Goal: Information Seeking & Learning: Find specific page/section

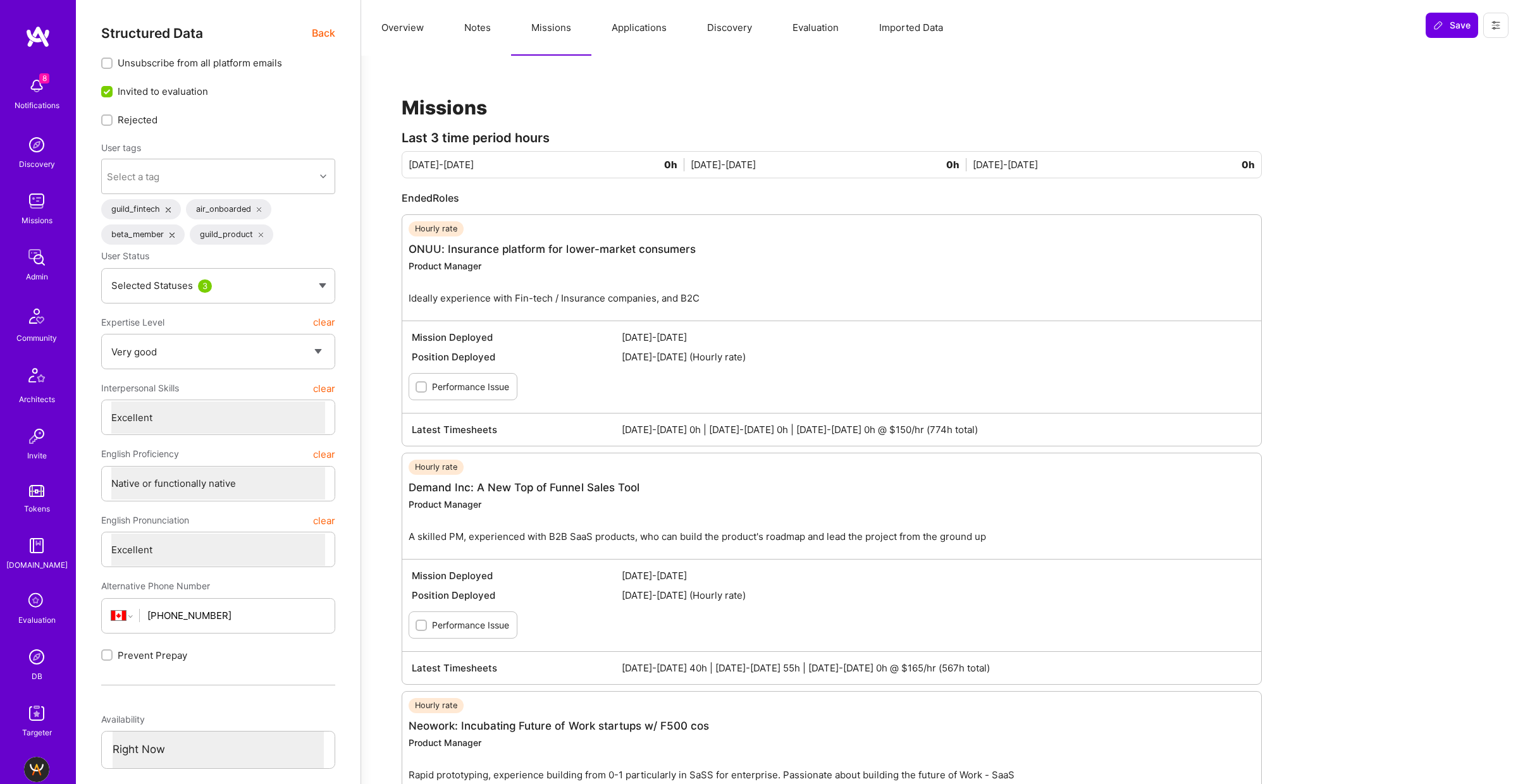
select select "5"
select select "7"
select select "CA"
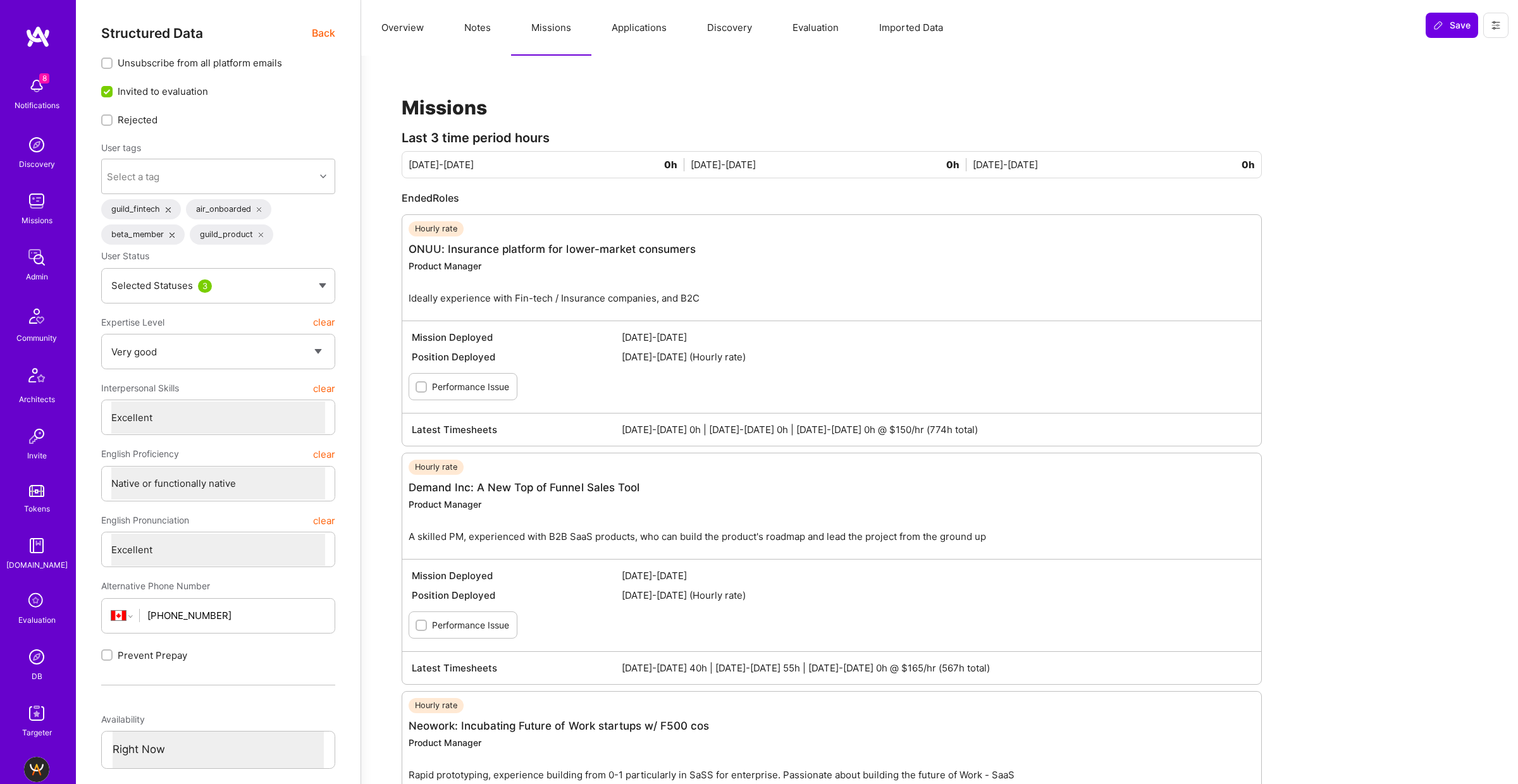
select select "Right Now"
click at [35, 666] on img at bounding box center [36, 657] width 26 height 26
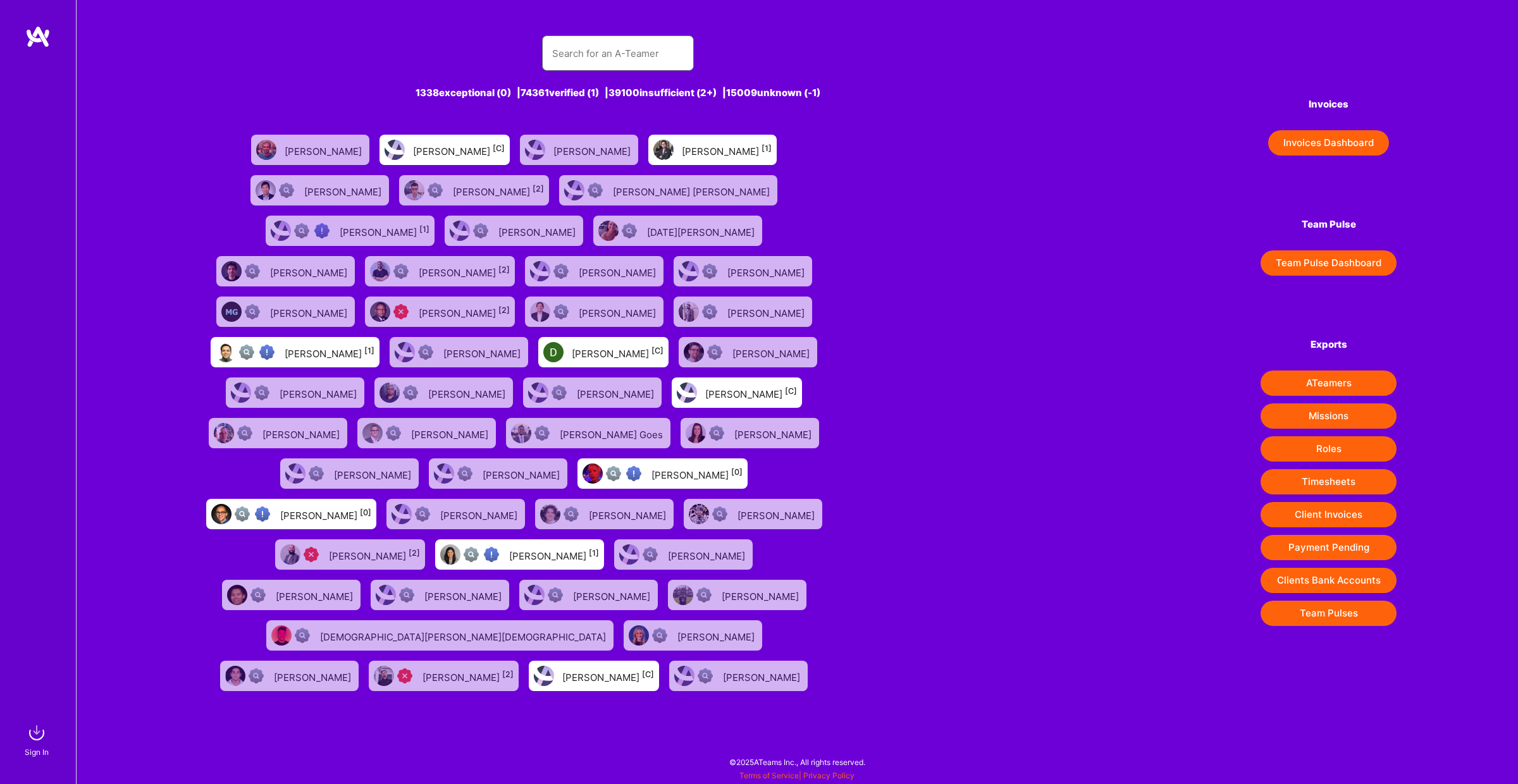
click at [602, 52] on input "text" at bounding box center [618, 53] width 132 height 32
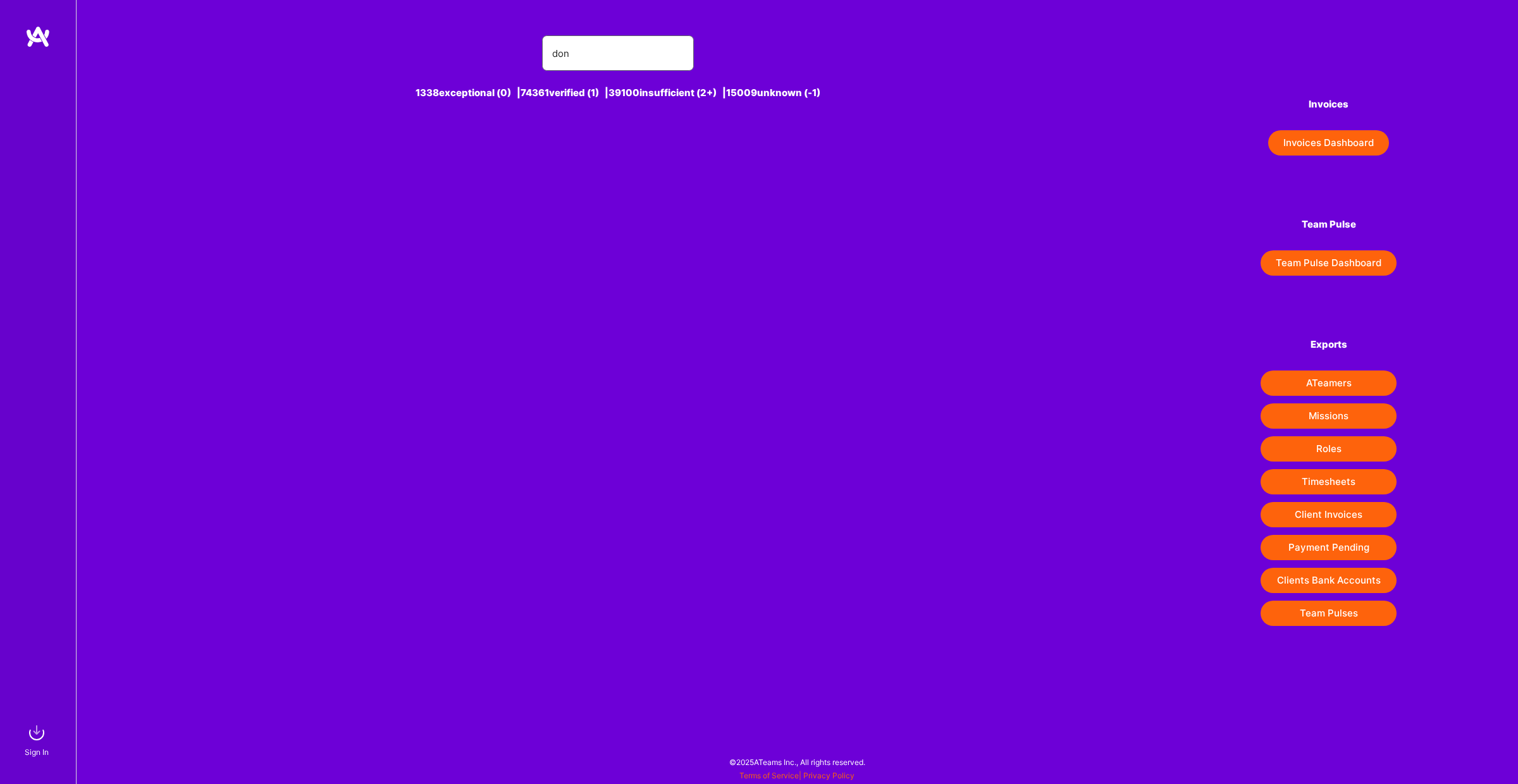
type input "don"
click at [33, 744] on img at bounding box center [36, 733] width 26 height 26
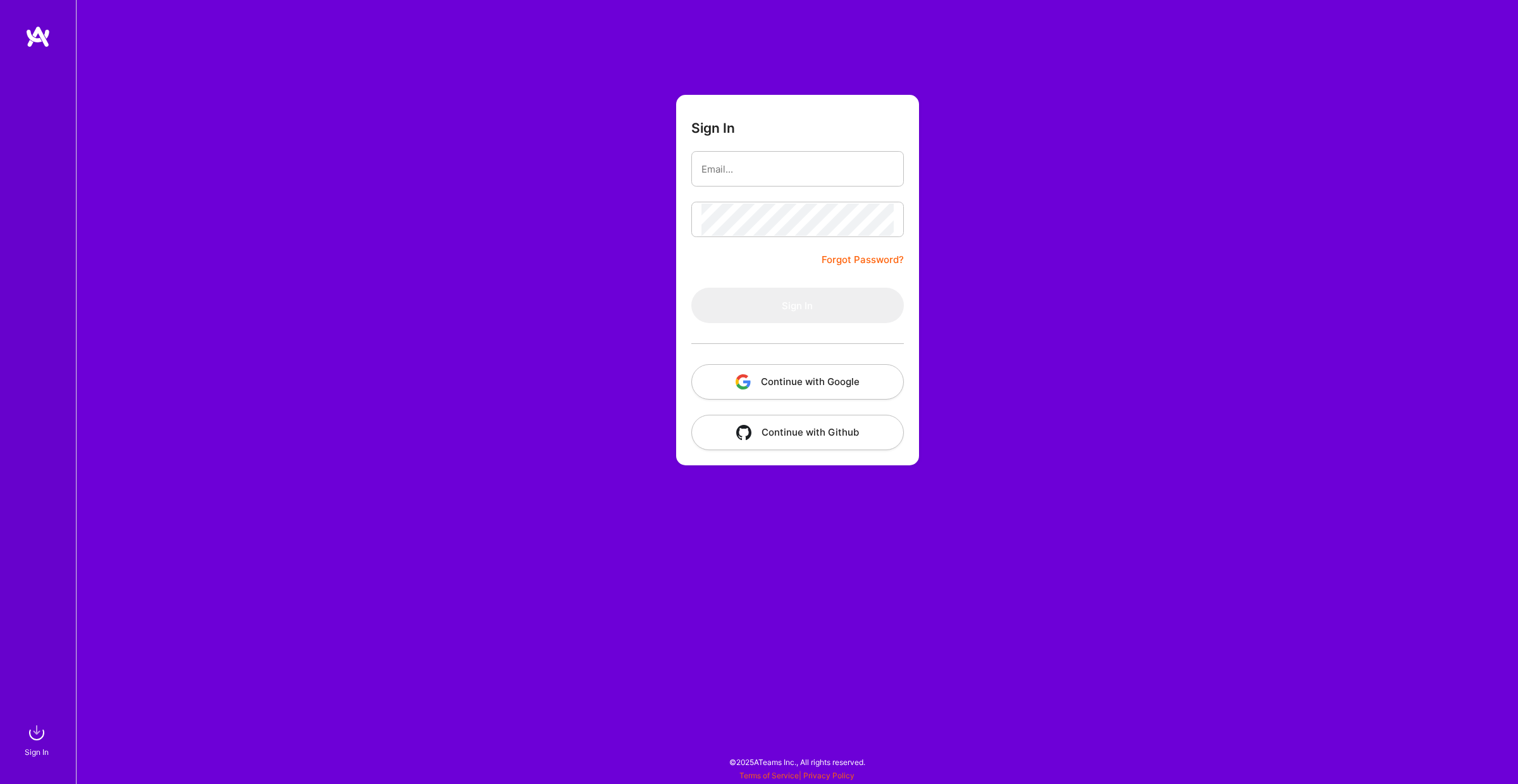
click at [811, 384] on button "Continue with Google" at bounding box center [798, 382] width 212 height 35
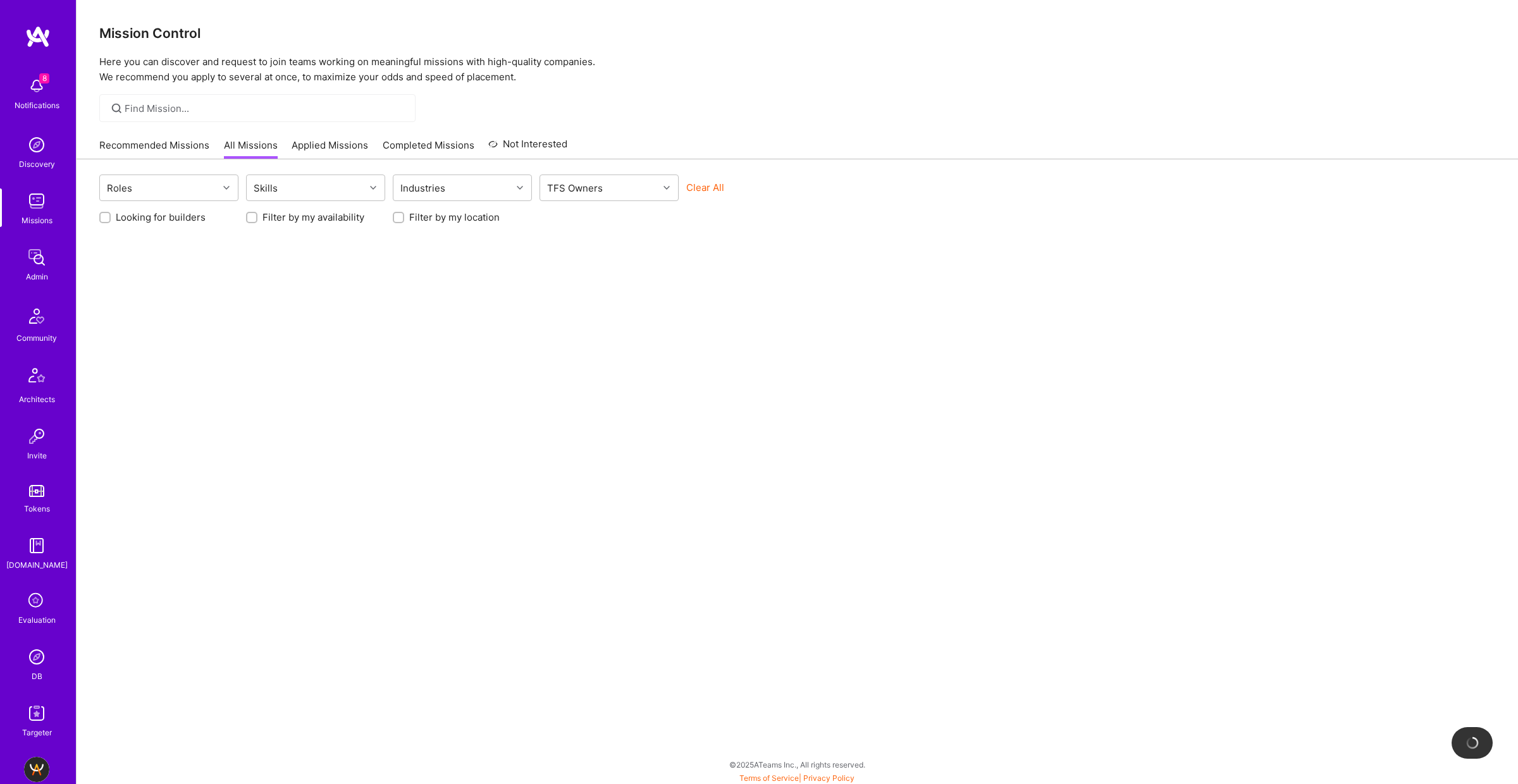
click at [43, 663] on img at bounding box center [36, 657] width 26 height 26
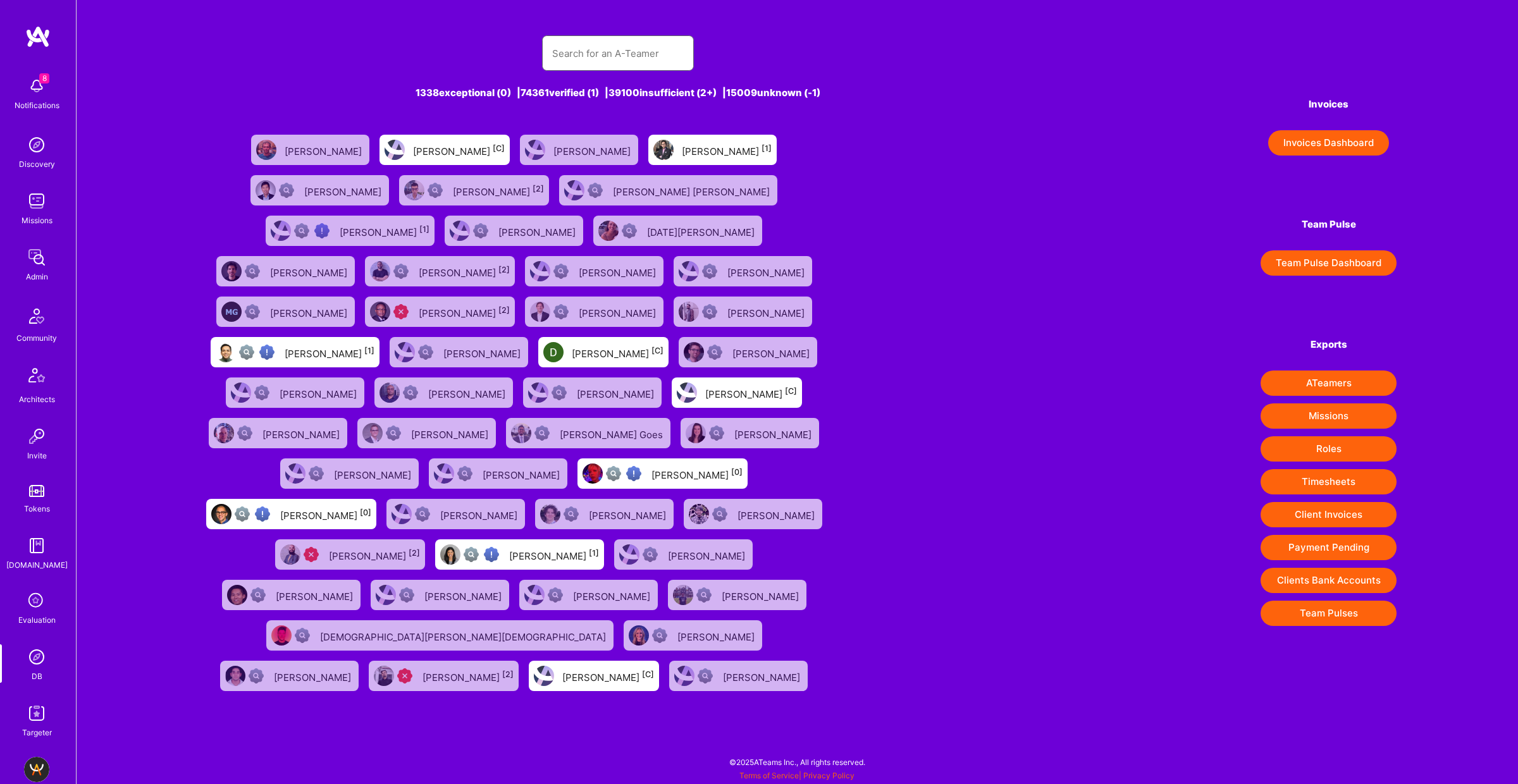
click at [596, 64] on input "text" at bounding box center [618, 53] width 132 height 32
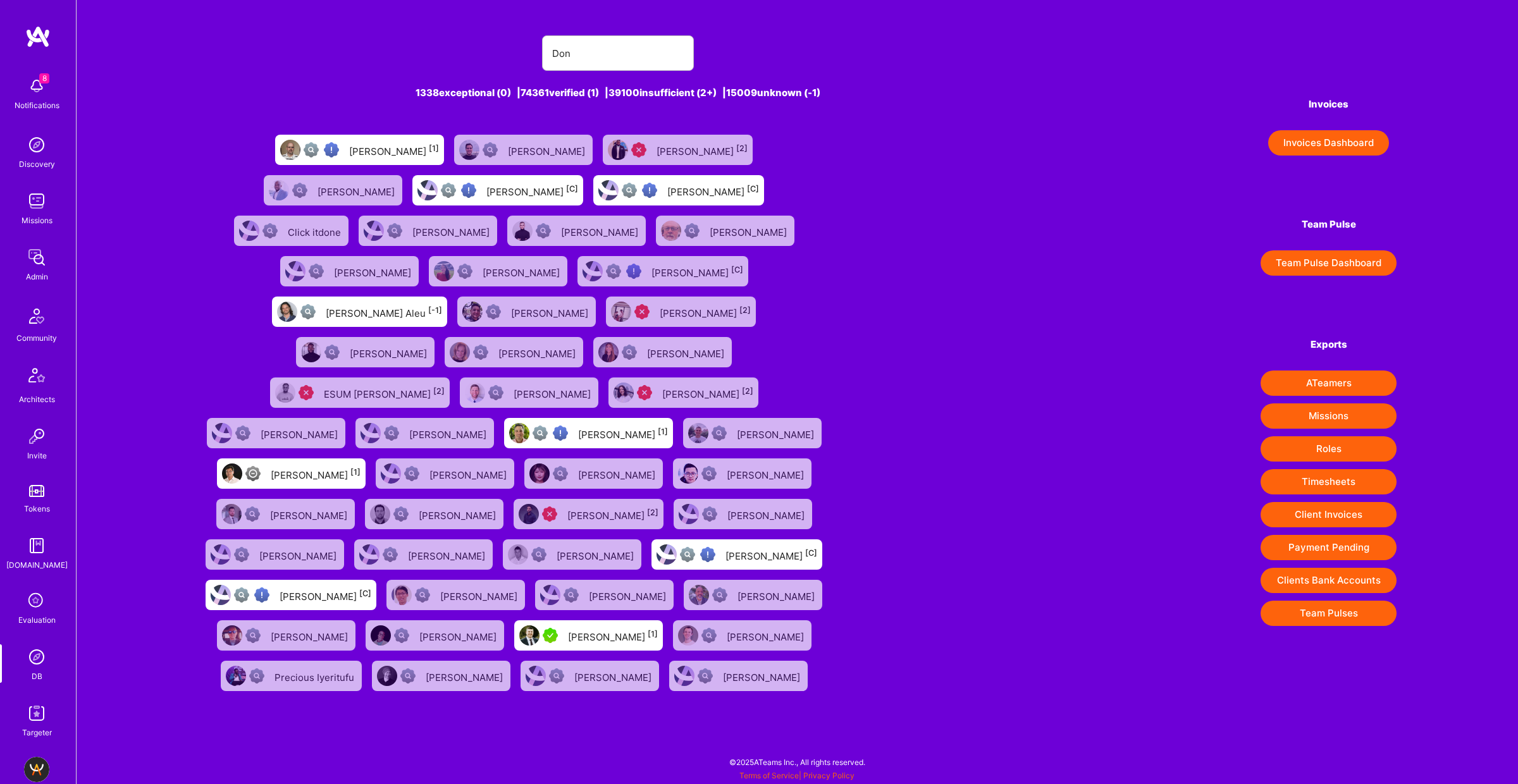
click at [775, 58] on div "Don" at bounding box center [619, 53] width 841 height 35
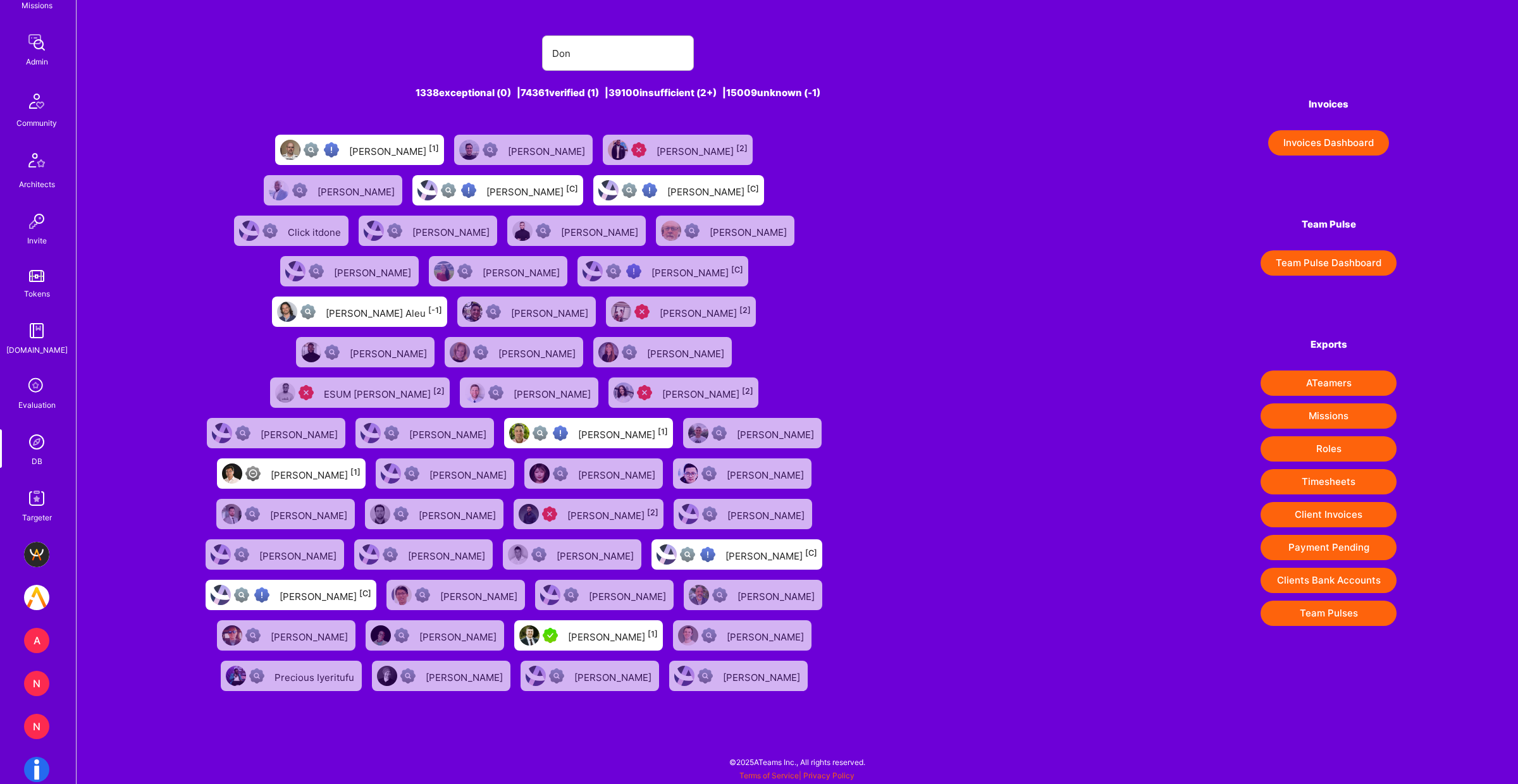
scroll to position [214, 0]
click at [29, 442] on img at bounding box center [36, 443] width 26 height 26
click at [632, 43] on input "Don" at bounding box center [618, 53] width 132 height 32
click at [627, 50] on input "Don" at bounding box center [618, 53] width 132 height 32
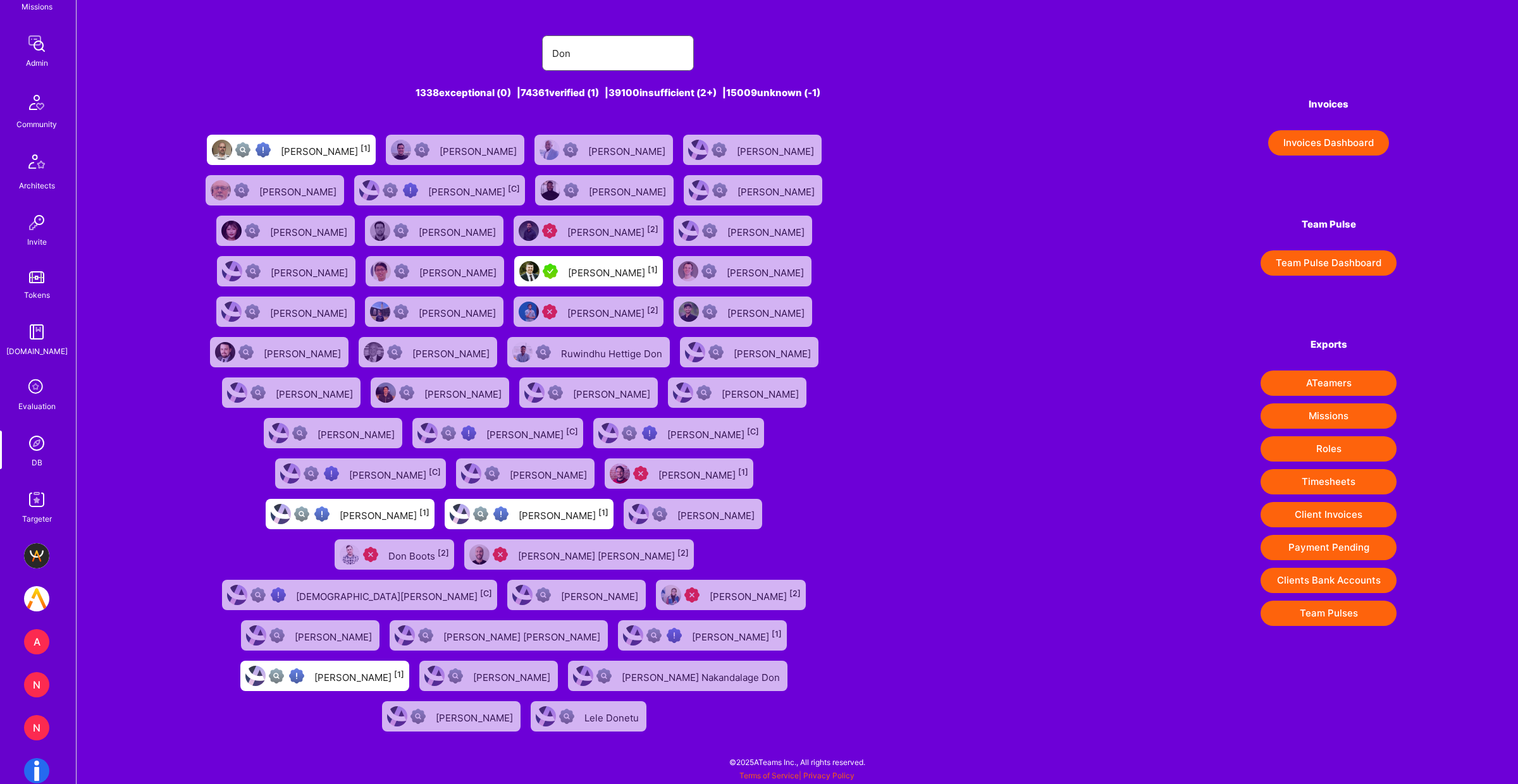
click at [553, 50] on input "Don" at bounding box center [618, 53] width 132 height 32
click at [589, 46] on input "Don" at bounding box center [618, 53] width 132 height 32
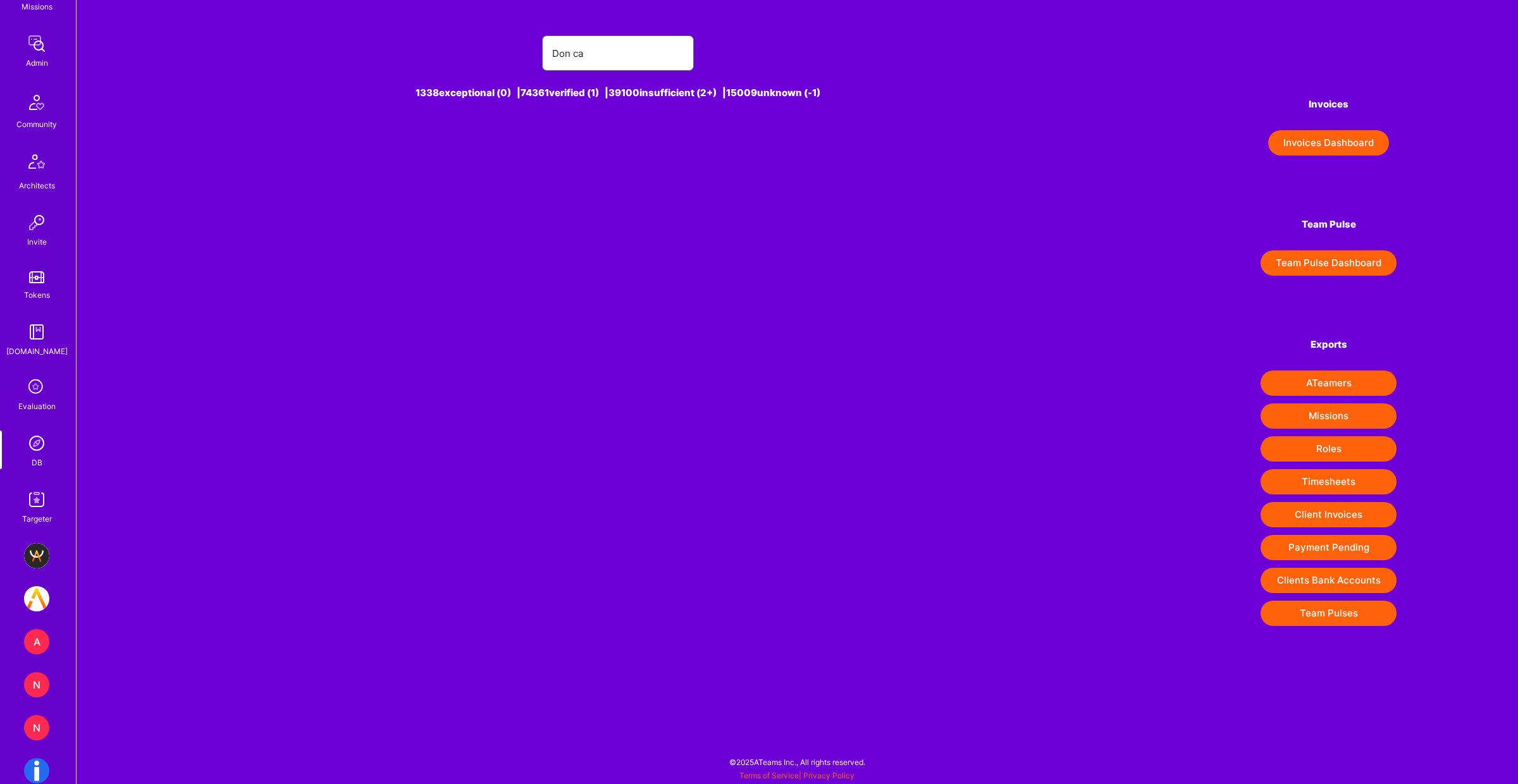
click at [605, 61] on input "Don ca" at bounding box center [618, 53] width 132 height 32
click at [605, 60] on input "Don ca" at bounding box center [618, 53] width 132 height 32
paste input "[PERSON_NAME]"
type input "[PERSON_NAME]"
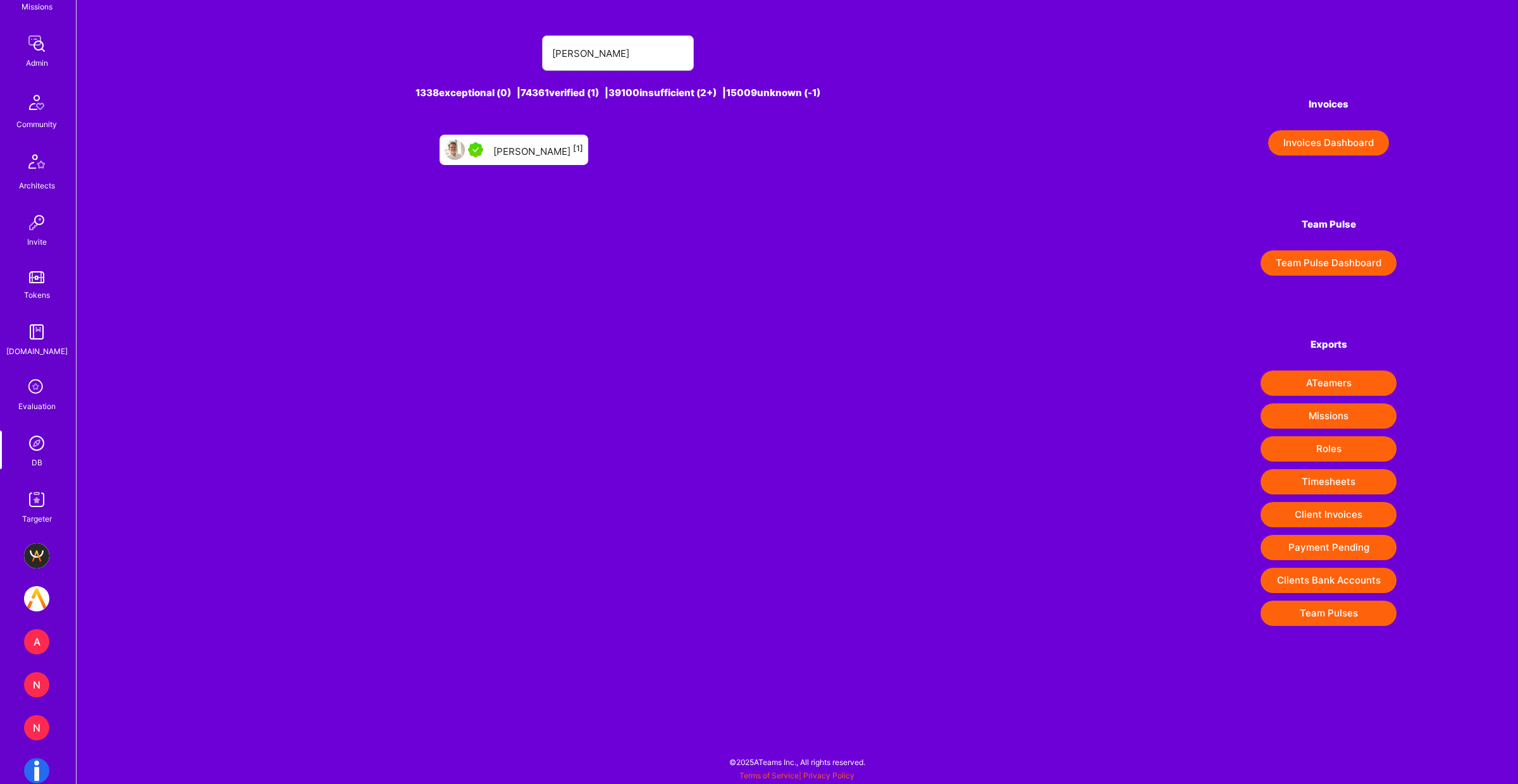
click at [543, 155] on div "[PERSON_NAME] [1]" at bounding box center [538, 150] width 89 height 17
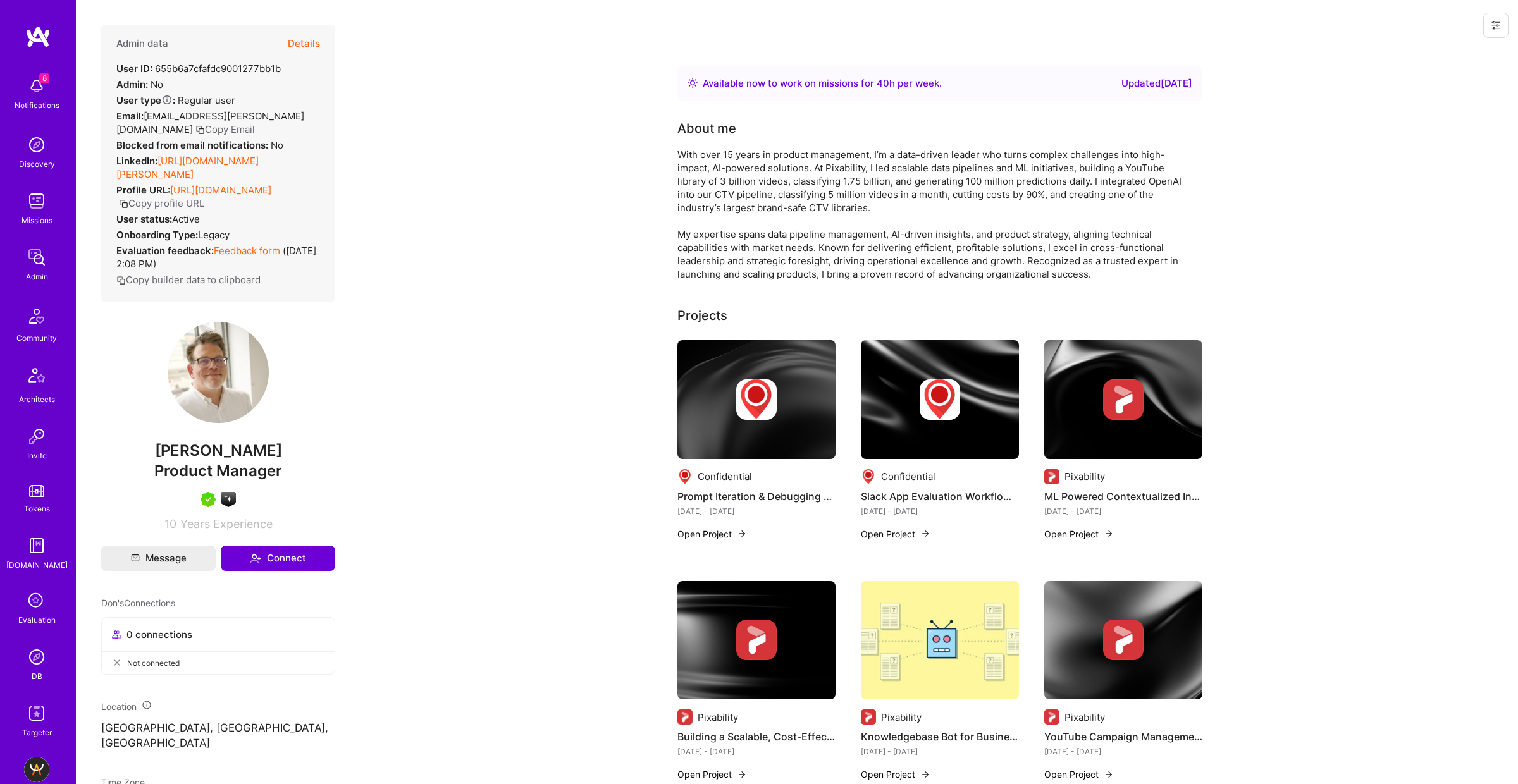
click at [303, 41] on button "Details" at bounding box center [304, 43] width 32 height 36
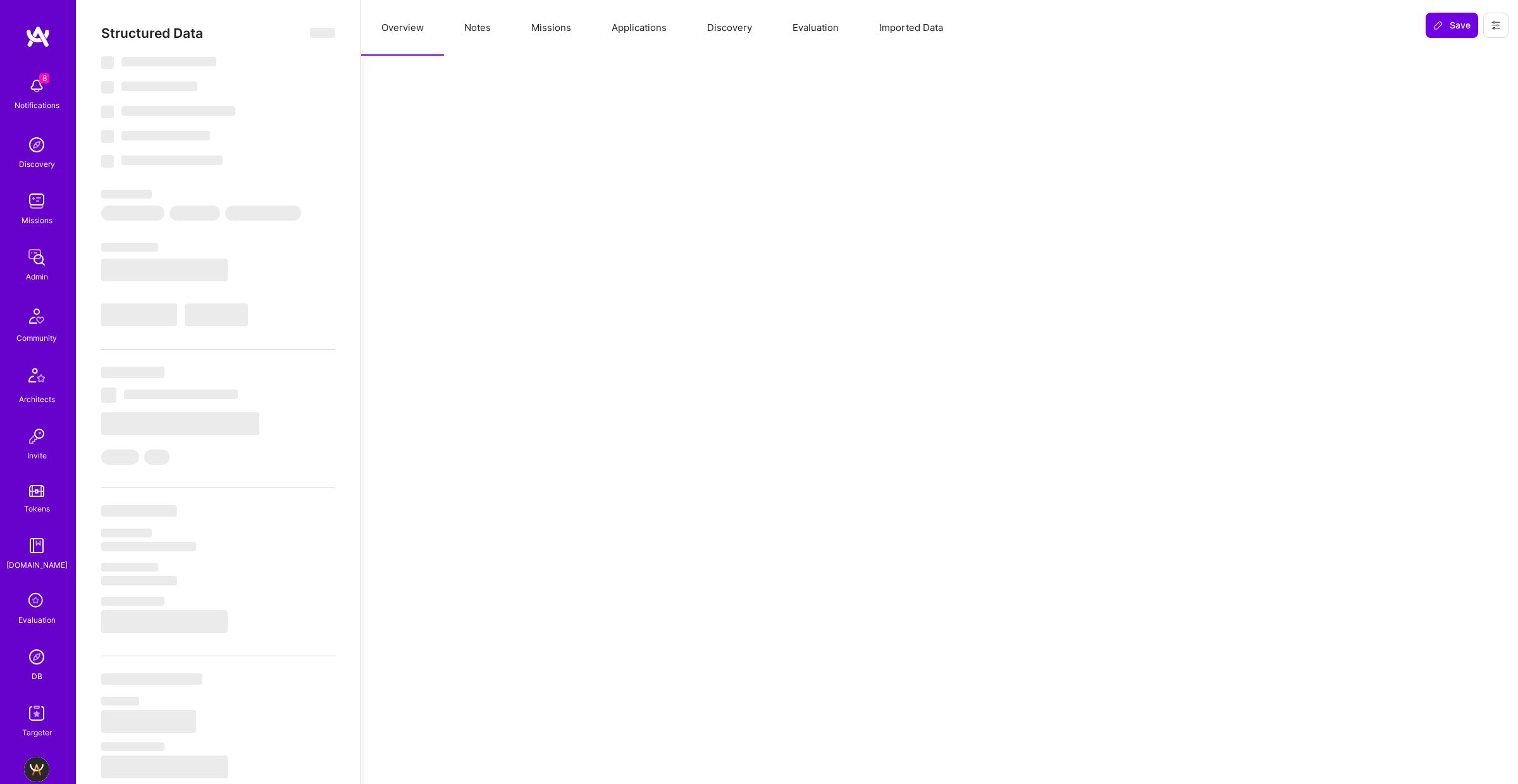
type textarea "x"
select select "Right Now"
select select "5"
select select "7"
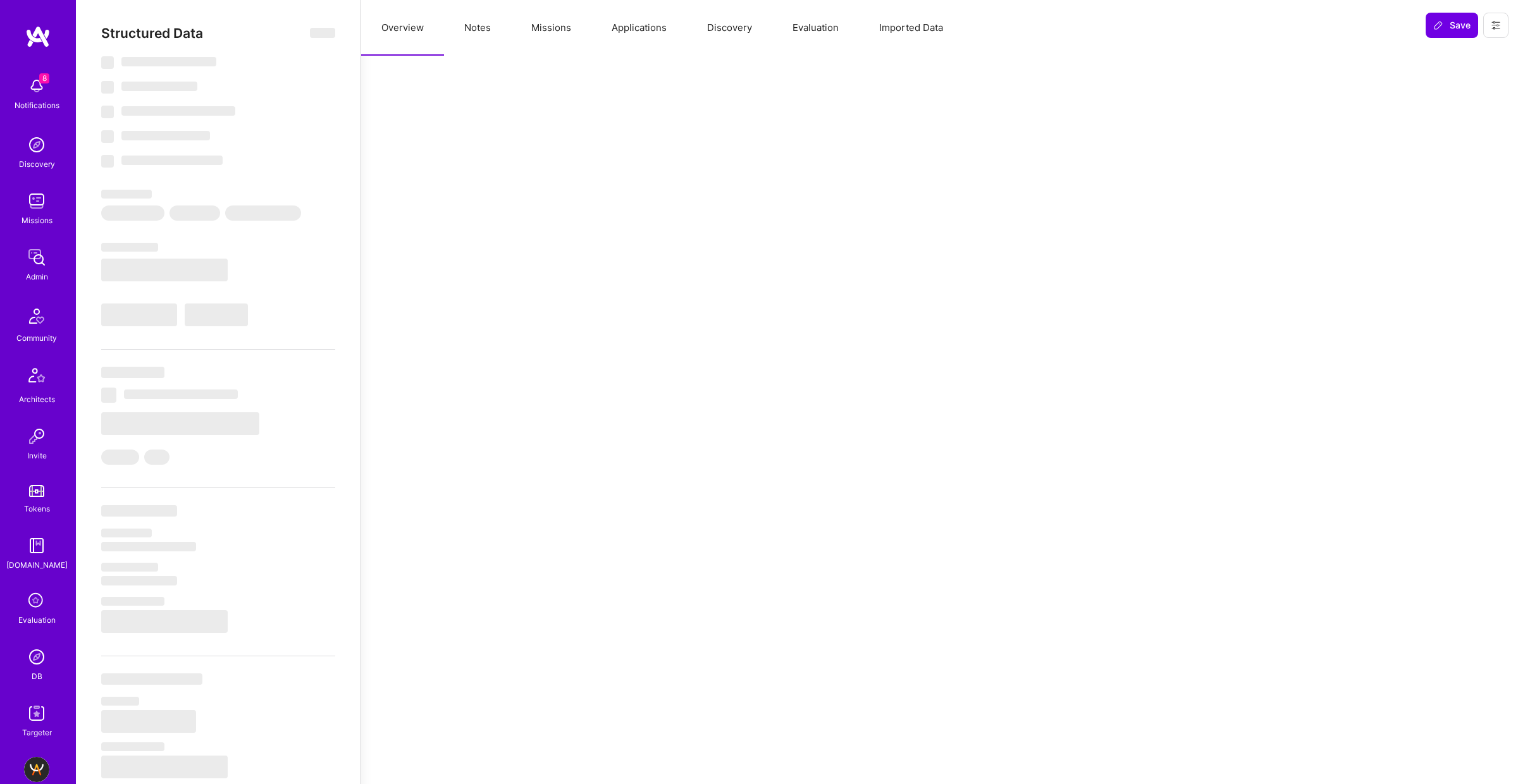
select select "7"
select select "US"
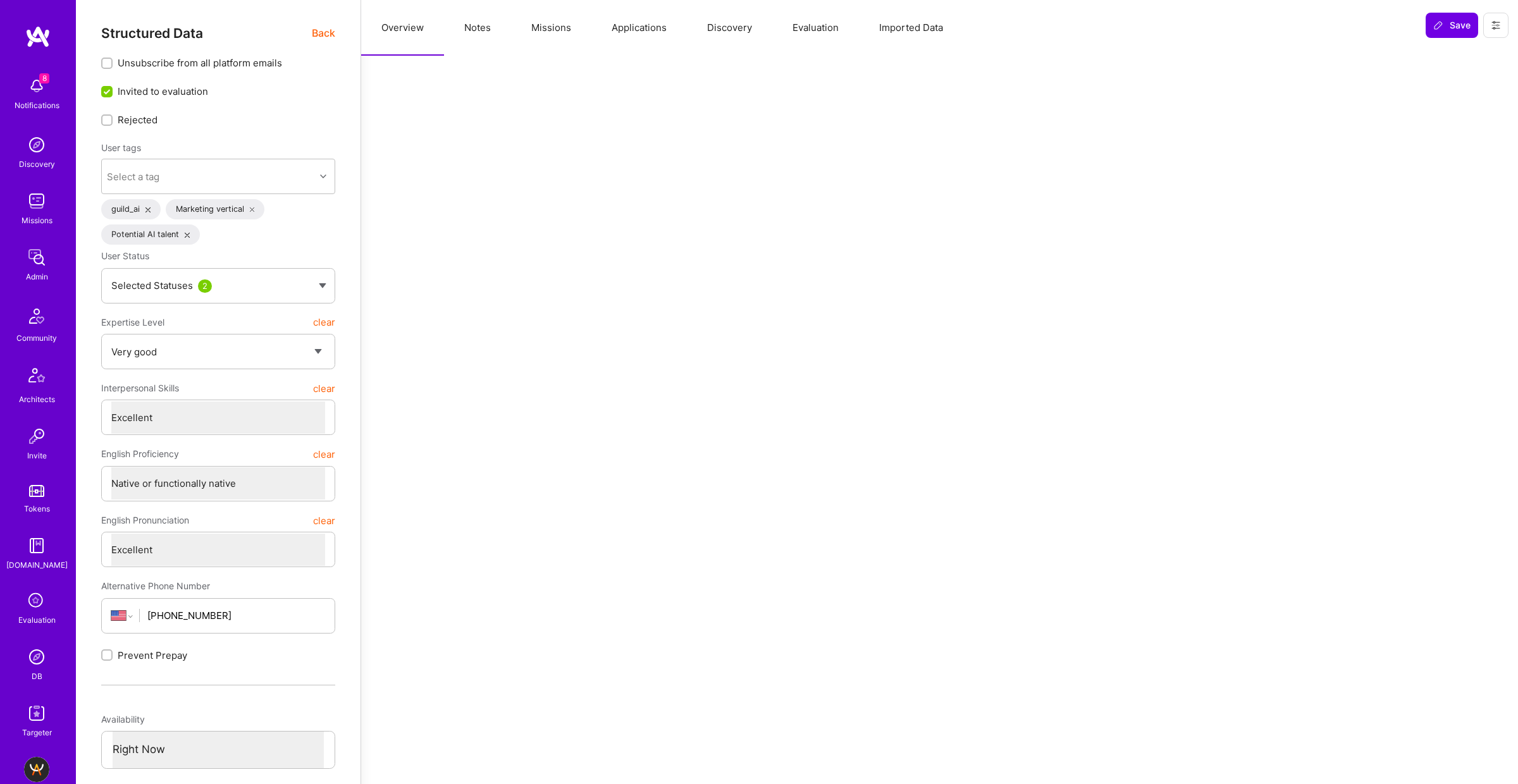
click at [541, 27] on button "Missions" at bounding box center [551, 27] width 81 height 56
click at [635, 35] on button "Applications" at bounding box center [639, 27] width 96 height 56
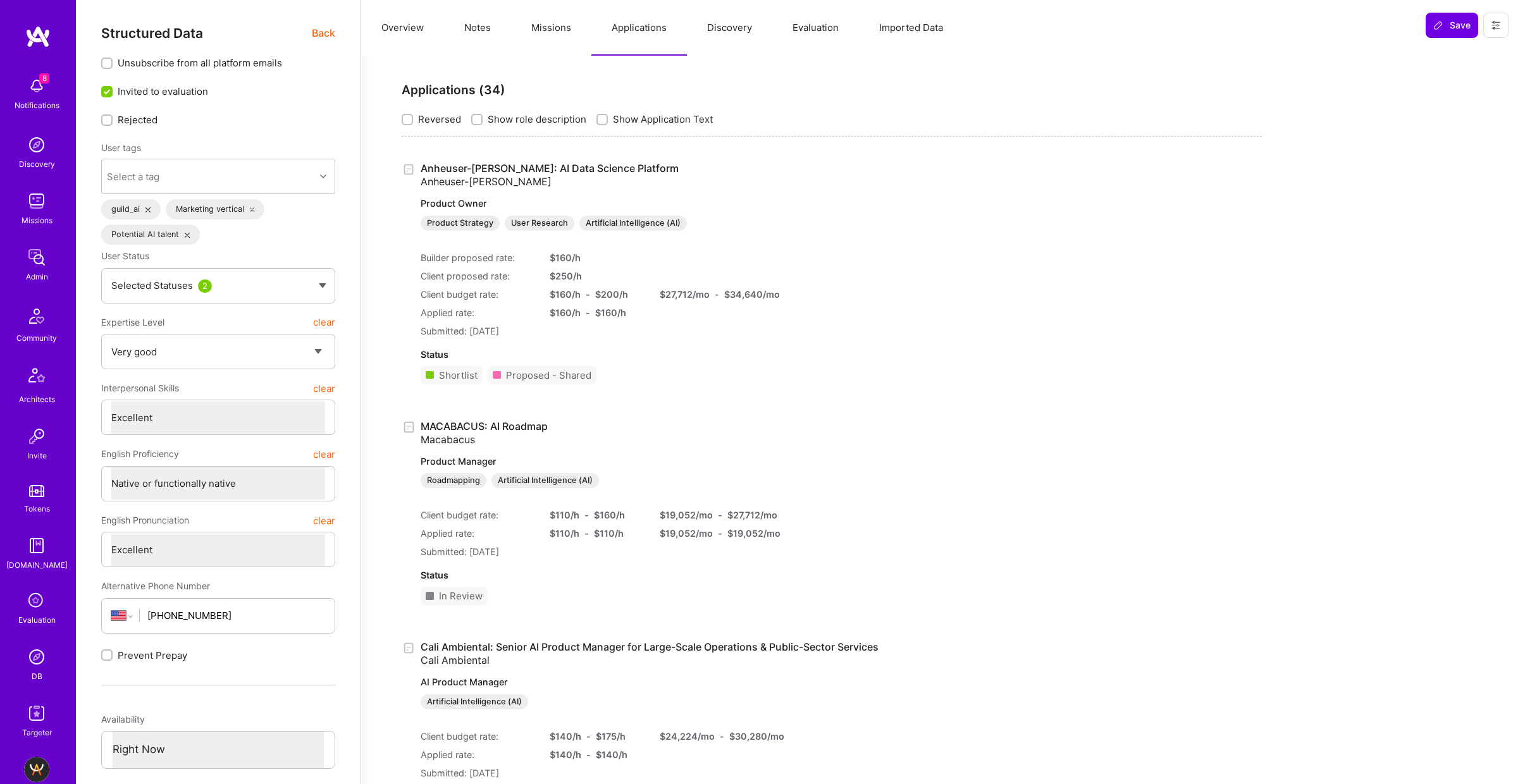
click at [543, 27] on button "Missions" at bounding box center [551, 27] width 81 height 56
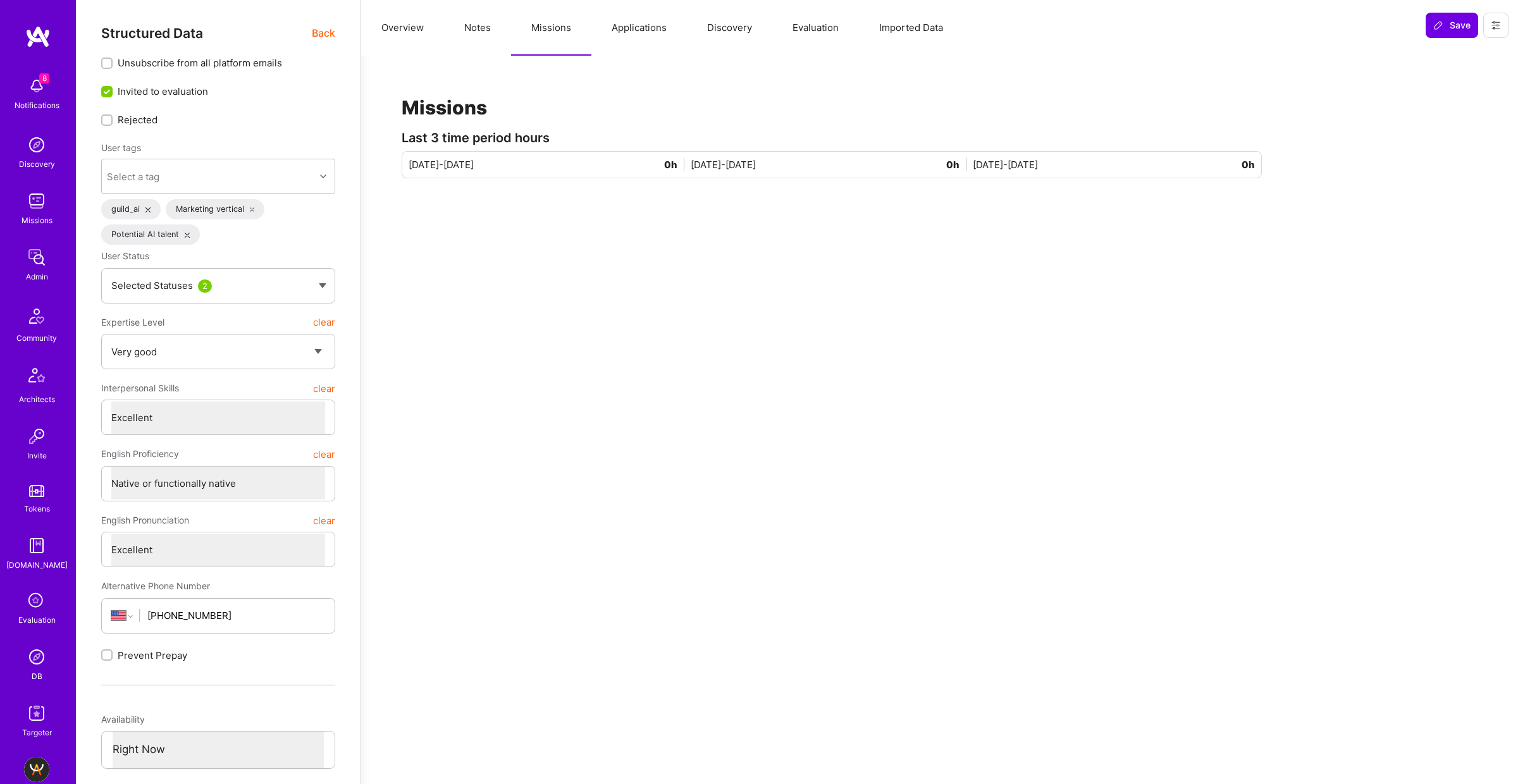
click at [465, 28] on button "Notes" at bounding box center [478, 27] width 67 height 56
type textarea "x"
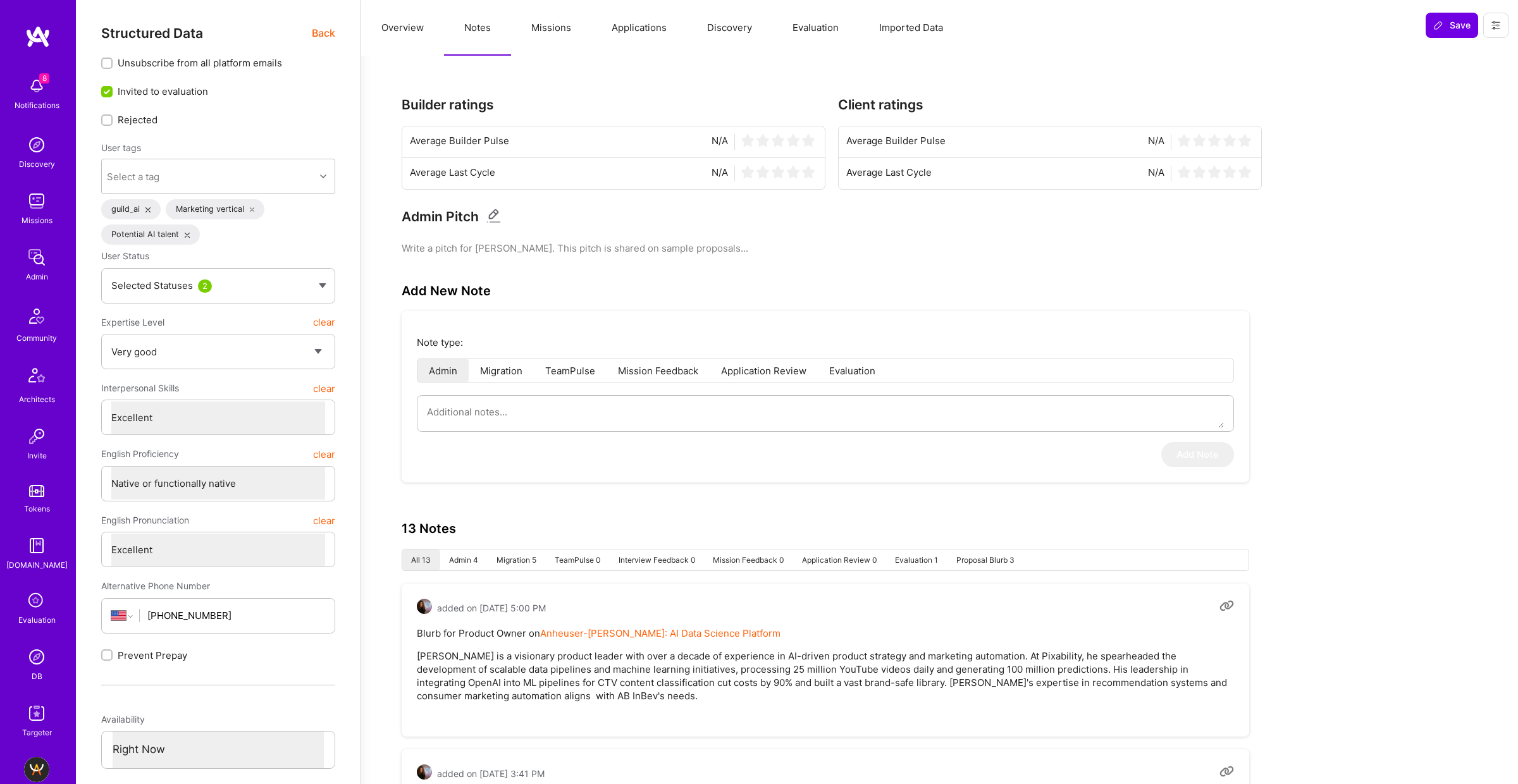
click at [412, 27] on button "Overview" at bounding box center [403, 27] width 83 height 56
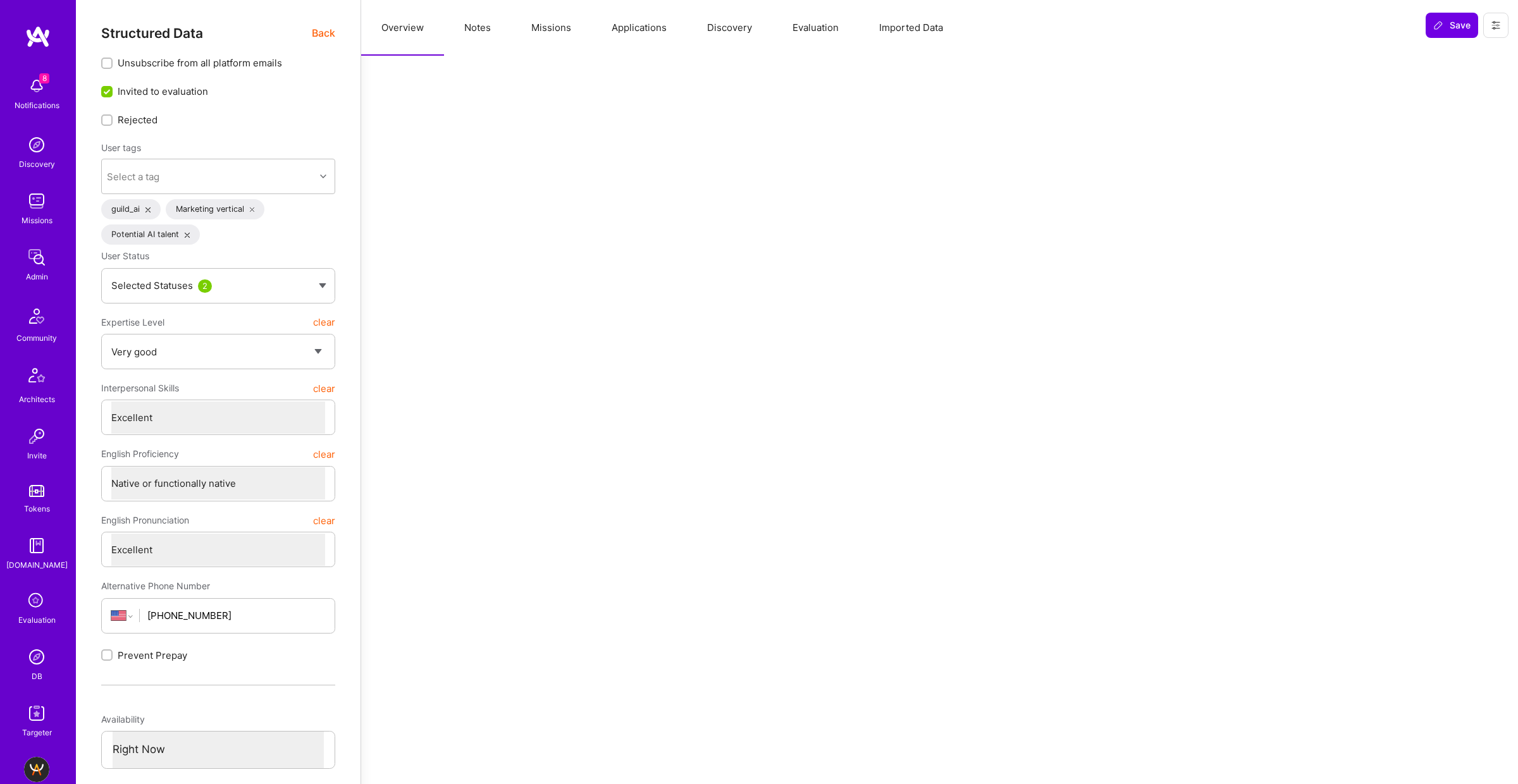
click at [627, 27] on button "Applications" at bounding box center [639, 27] width 96 height 56
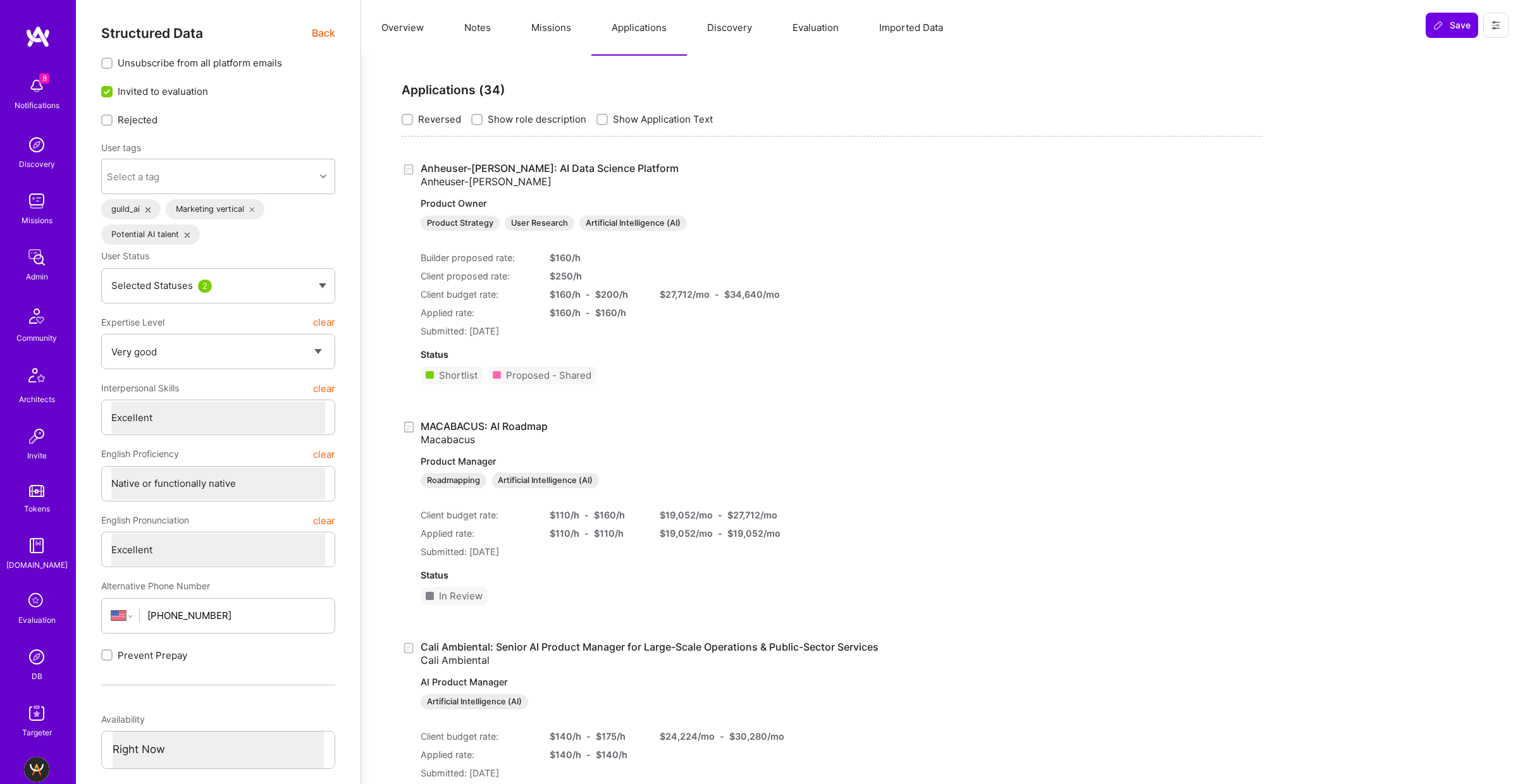
click at [325, 30] on span "Back" at bounding box center [323, 34] width 23 height 16
click at [322, 37] on span "Back" at bounding box center [323, 34] width 23 height 16
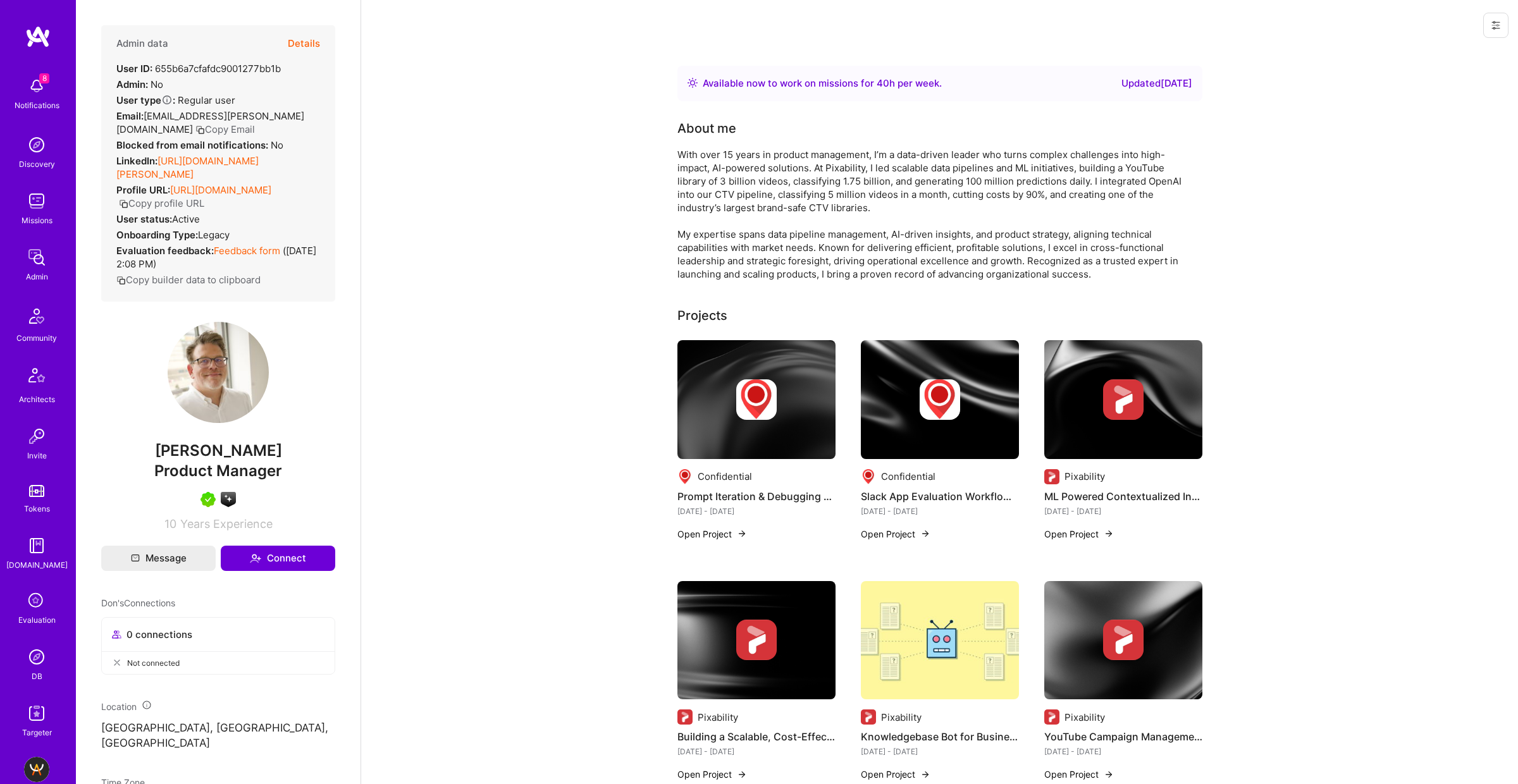
click at [212, 158] on link "[URL][DOMAIN_NAME][PERSON_NAME]" at bounding box center [188, 167] width 143 height 26
